Goal: Task Accomplishment & Management: Manage account settings

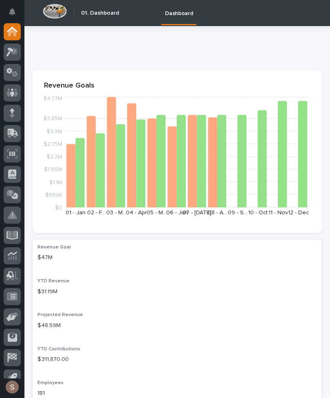
click at [14, 138] on icon at bounding box center [12, 134] width 10 height 8
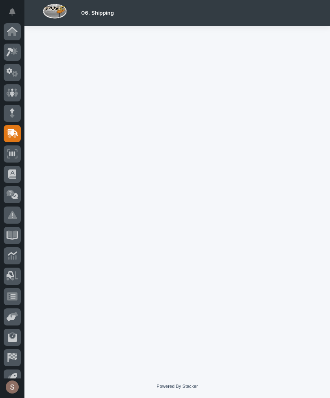
scroll to position [32, 0]
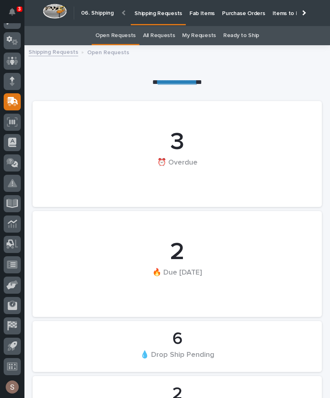
click at [201, 11] on p "Fab Items" at bounding box center [202, 8] width 25 height 17
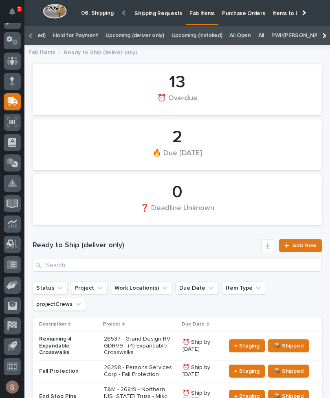
scroll to position [0, 135]
click at [257, 37] on link "All" at bounding box center [260, 35] width 6 height 19
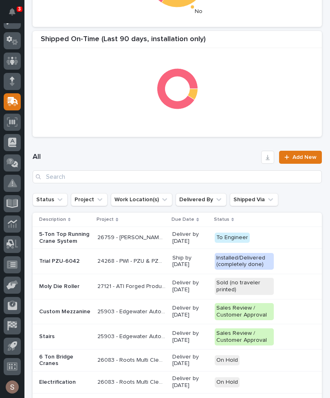
scroll to position [258, 0]
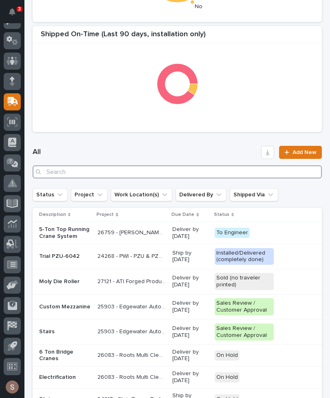
click at [211, 172] on input "Search" at bounding box center [177, 171] width 289 height 13
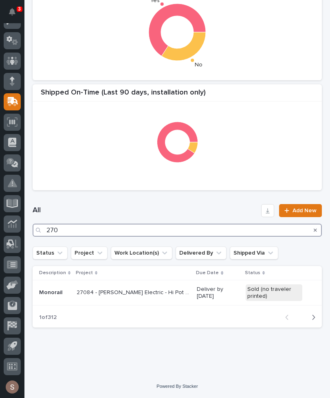
scroll to position [199, 0]
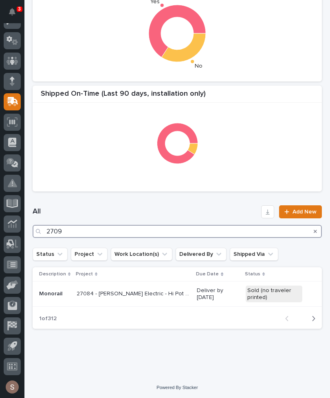
type input "27099"
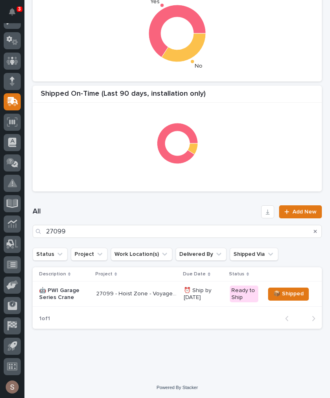
click at [168, 295] on p "27099 - Hoist Zone - Voyager Technologies - 🤖 (v2) E-Commerce Order with Fab It…" at bounding box center [137, 293] width 83 height 9
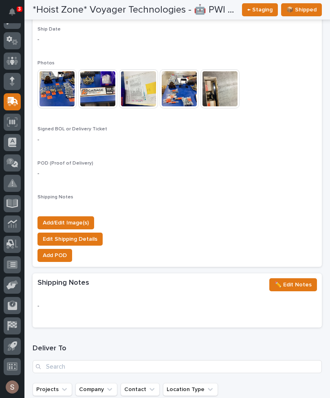
scroll to position [754, 0]
click at [78, 218] on span "Add/Edit Image(s)" at bounding box center [66, 223] width 46 height 10
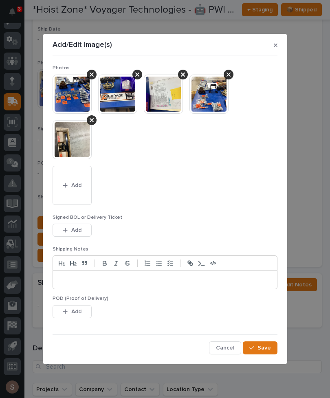
click at [78, 192] on button "Add" at bounding box center [72, 185] width 39 height 39
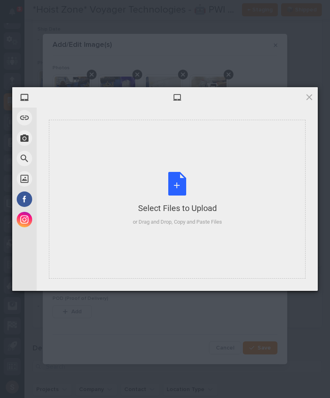
click at [188, 186] on div "Select Files to Upload or Drag and Drop, Copy and Paste Files" at bounding box center [177, 199] width 89 height 54
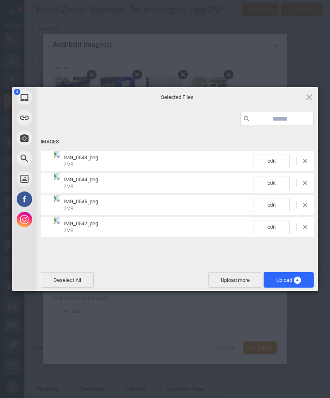
click at [238, 278] on span "Upload more" at bounding box center [235, 279] width 54 height 15
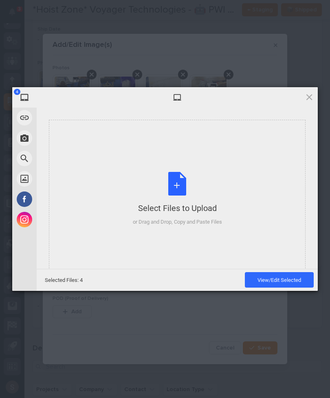
click at [208, 190] on div "Select Files to Upload or Drag and Drop, Copy and Paste Files" at bounding box center [177, 199] width 89 height 54
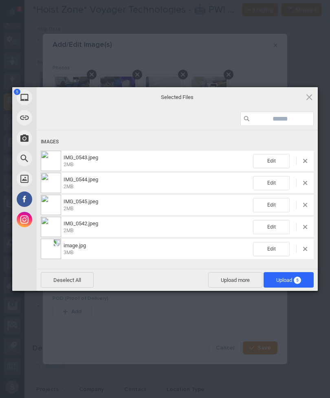
click at [299, 282] on span "5" at bounding box center [297, 280] width 7 height 7
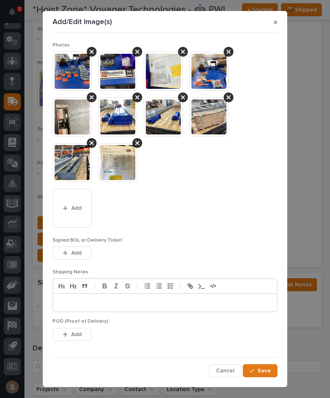
click at [68, 253] on div "button" at bounding box center [67, 253] width 8 height 6
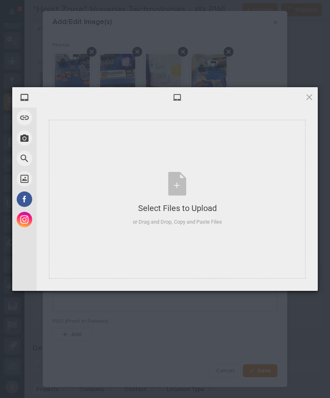
click at [106, 214] on div "Select Files to Upload or Drag and Drop, Copy and Paste Files" at bounding box center [177, 199] width 257 height 159
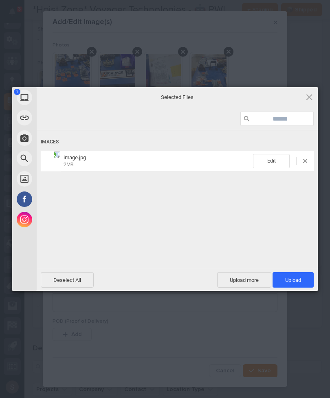
click at [238, 280] on span "Upload more" at bounding box center [244, 279] width 54 height 15
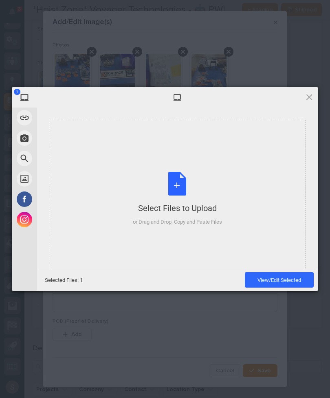
click at [221, 190] on div "Select Files to Upload or Drag and Drop, Copy and Paste Files" at bounding box center [177, 199] width 89 height 54
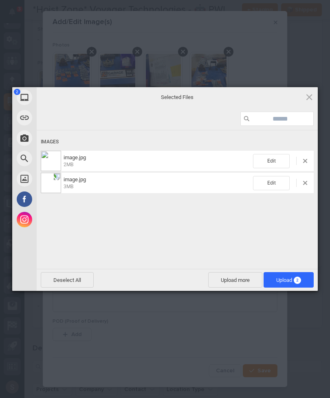
click at [243, 280] on span "Upload more" at bounding box center [235, 279] width 54 height 15
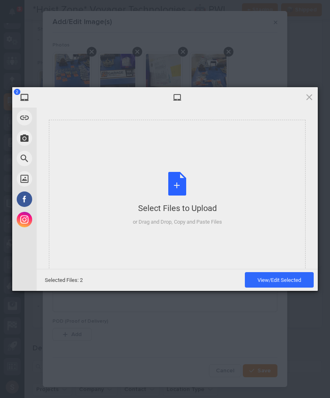
click at [238, 206] on div "Select Files to Upload or Drag and Drop, Copy and Paste Files" at bounding box center [177, 199] width 257 height 159
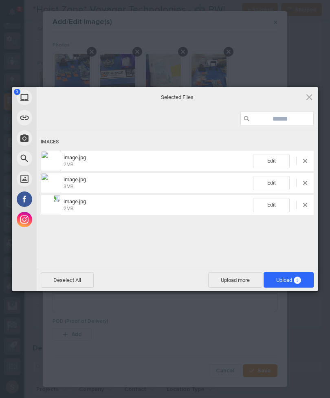
click at [294, 282] on span "3" at bounding box center [297, 280] width 7 height 7
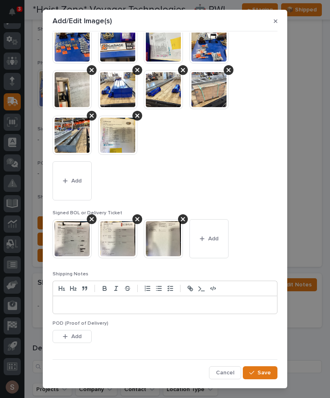
scroll to position [26, 0]
click at [269, 371] on span "Save" at bounding box center [264, 372] width 13 height 7
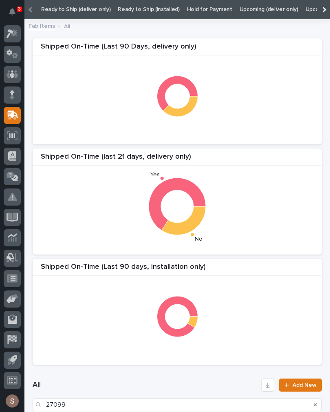
scroll to position [19, 0]
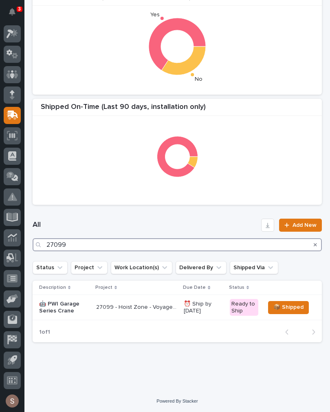
click at [127, 243] on input "27099" at bounding box center [177, 244] width 289 height 13
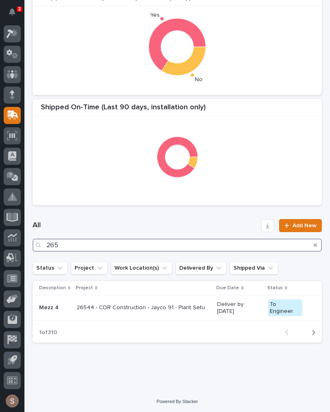
scroll to position [179, 0]
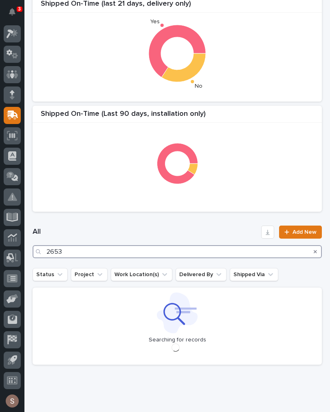
type input "26538"
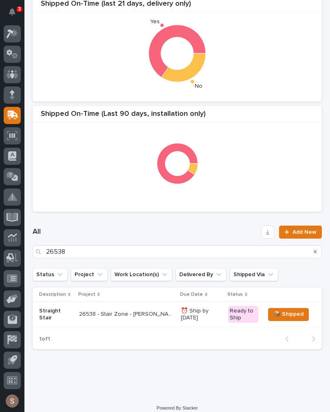
click at [139, 313] on p "26538 - Stair Zone - [PERSON_NAME] Inc - Straight Stair" at bounding box center [127, 313] width 97 height 9
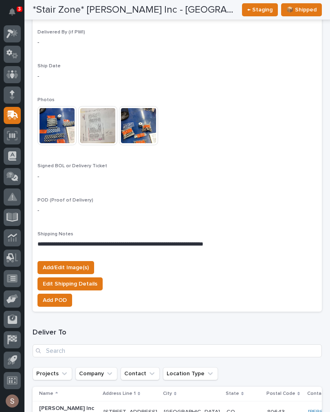
scroll to position [740, 0]
click at [81, 262] on span "Add/Edit Image(s)" at bounding box center [66, 267] width 46 height 10
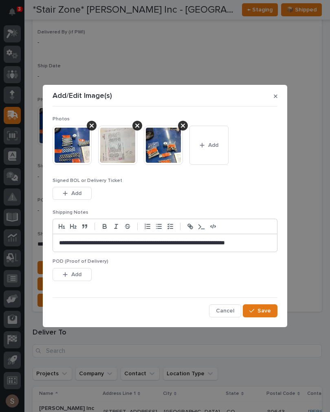
click at [207, 152] on button "Add" at bounding box center [209, 145] width 39 height 39
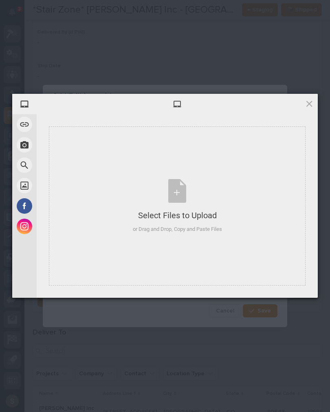
click at [182, 192] on div "Select Files to Upload or Drag and Drop, Copy and Paste Files" at bounding box center [177, 206] width 89 height 54
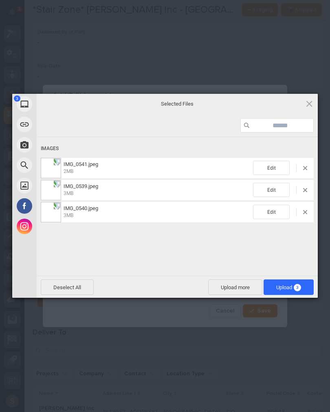
click at [240, 286] on span "Upload more" at bounding box center [235, 286] width 54 height 15
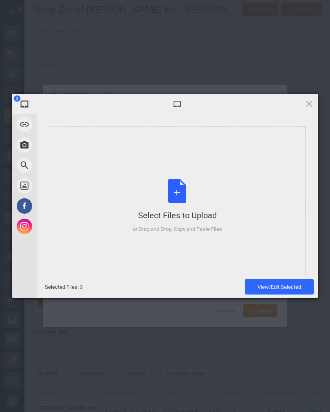
click at [190, 193] on div "Select Files to Upload or Drag and Drop, Copy and Paste Files" at bounding box center [177, 206] width 89 height 54
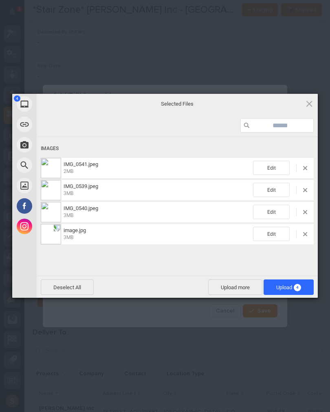
click at [282, 284] on span "Upload 4" at bounding box center [288, 287] width 25 height 6
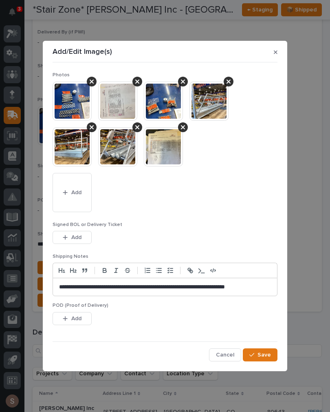
click at [86, 240] on button "Add" at bounding box center [72, 237] width 39 height 13
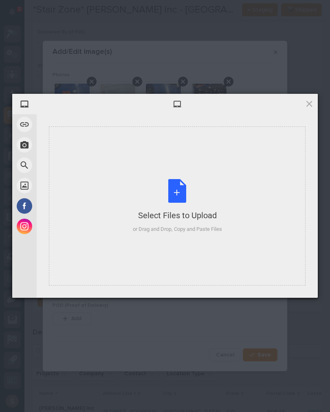
click at [180, 201] on div "Select Files to Upload or Drag and Drop, Copy and Paste Files" at bounding box center [177, 206] width 89 height 54
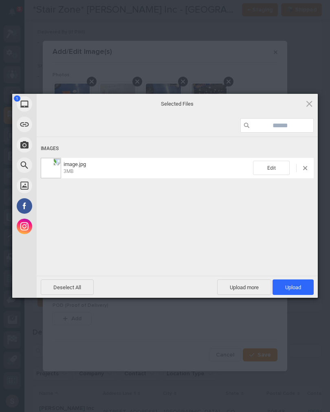
click at [243, 286] on span "Upload more" at bounding box center [244, 286] width 54 height 15
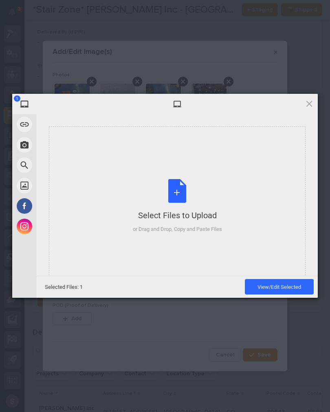
click at [222, 187] on div "Select Files to Upload or Drag and Drop, Copy and Paste Files" at bounding box center [177, 206] width 89 height 54
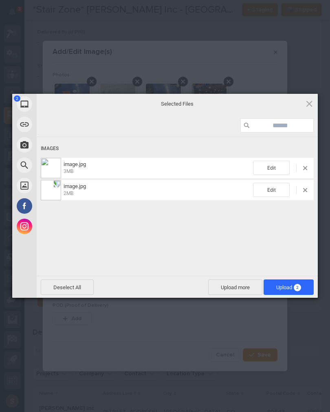
click at [232, 285] on span "Upload more" at bounding box center [235, 286] width 54 height 15
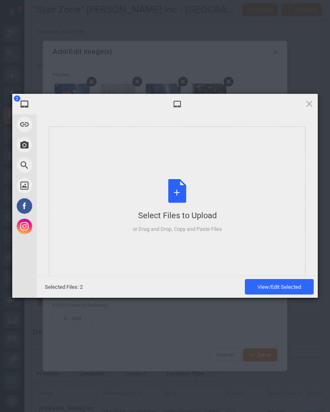
click at [215, 198] on div "Select Files to Upload or Drag and Drop, Copy and Paste Files" at bounding box center [177, 206] width 89 height 54
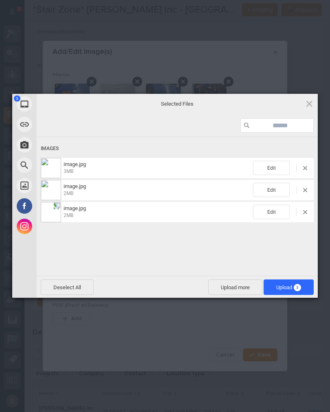
click at [304, 293] on span "Upload 3" at bounding box center [289, 286] width 50 height 15
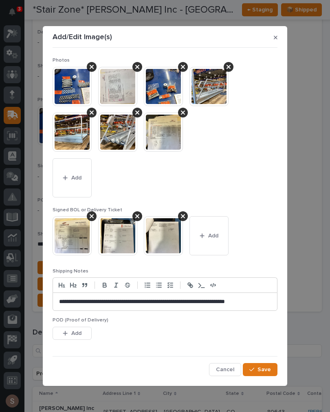
click at [272, 371] on button "Save" at bounding box center [260, 369] width 35 height 13
